Goal: Find specific page/section: Find specific page/section

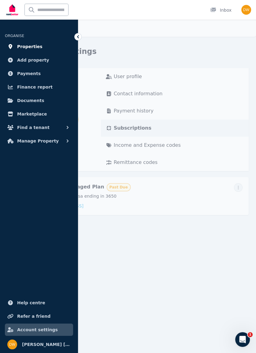
click at [21, 50] on span "Properties" at bounding box center [29, 46] width 25 height 7
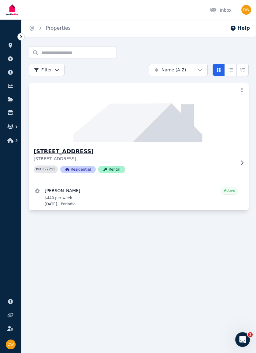
click at [53, 108] on img at bounding box center [138, 113] width 231 height 62
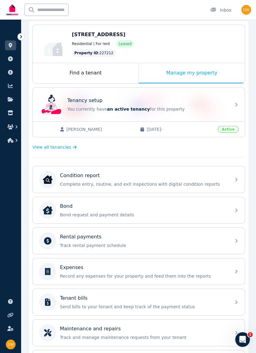
scroll to position [70, 0]
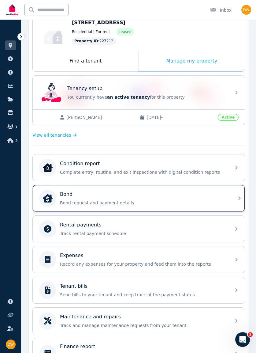
click at [68, 194] on p "Bond" at bounding box center [66, 194] width 13 height 7
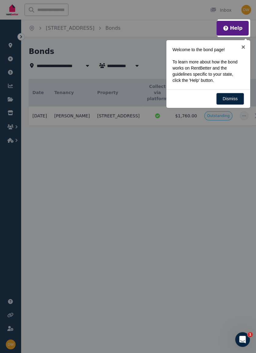
click at [210, 306] on div at bounding box center [128, 176] width 256 height 353
click at [243, 47] on link "×" at bounding box center [244, 47] width 14 height 14
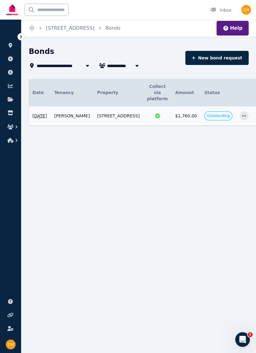
click at [255, 114] on icon at bounding box center [258, 115] width 7 height 7
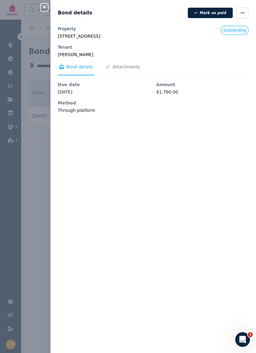
click at [44, 10] on button "Close panel" at bounding box center [44, 7] width 7 height 7
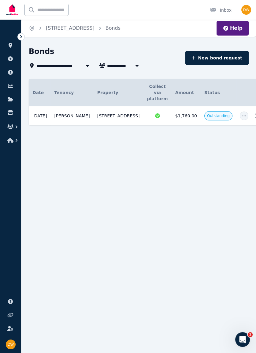
click at [21, 36] on icon at bounding box center [21, 37] width 6 height 6
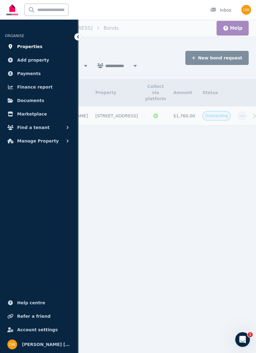
click at [26, 47] on span "Properties" at bounding box center [29, 46] width 25 height 7
